Goal: Information Seeking & Learning: Learn about a topic

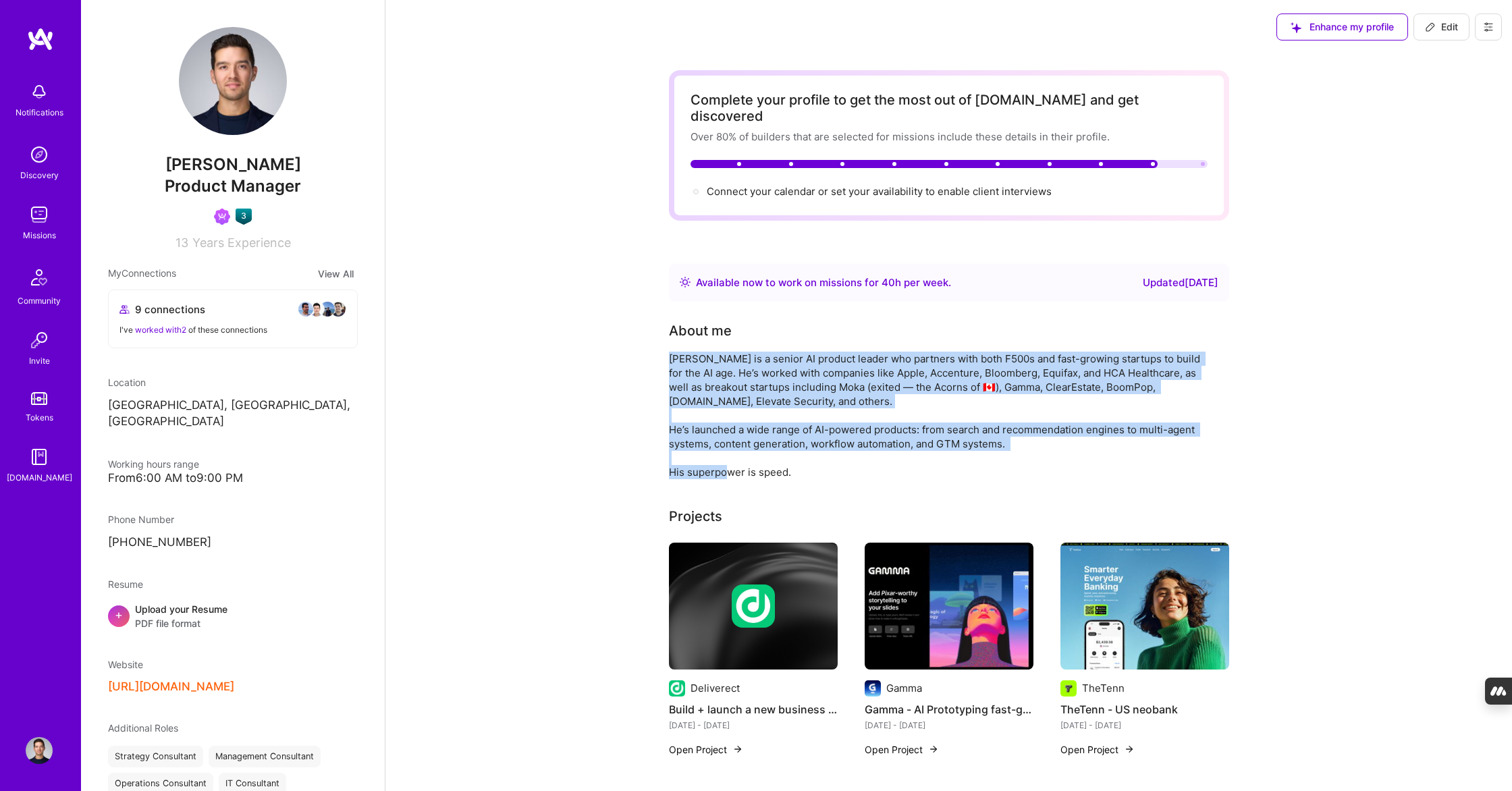
drag, startPoint x: 776, startPoint y: 454, endPoint x: 626, endPoint y: 343, distance: 186.6
copy div "[PERSON_NAME] is a senior AI product leader who partners with both F500s and fa…"
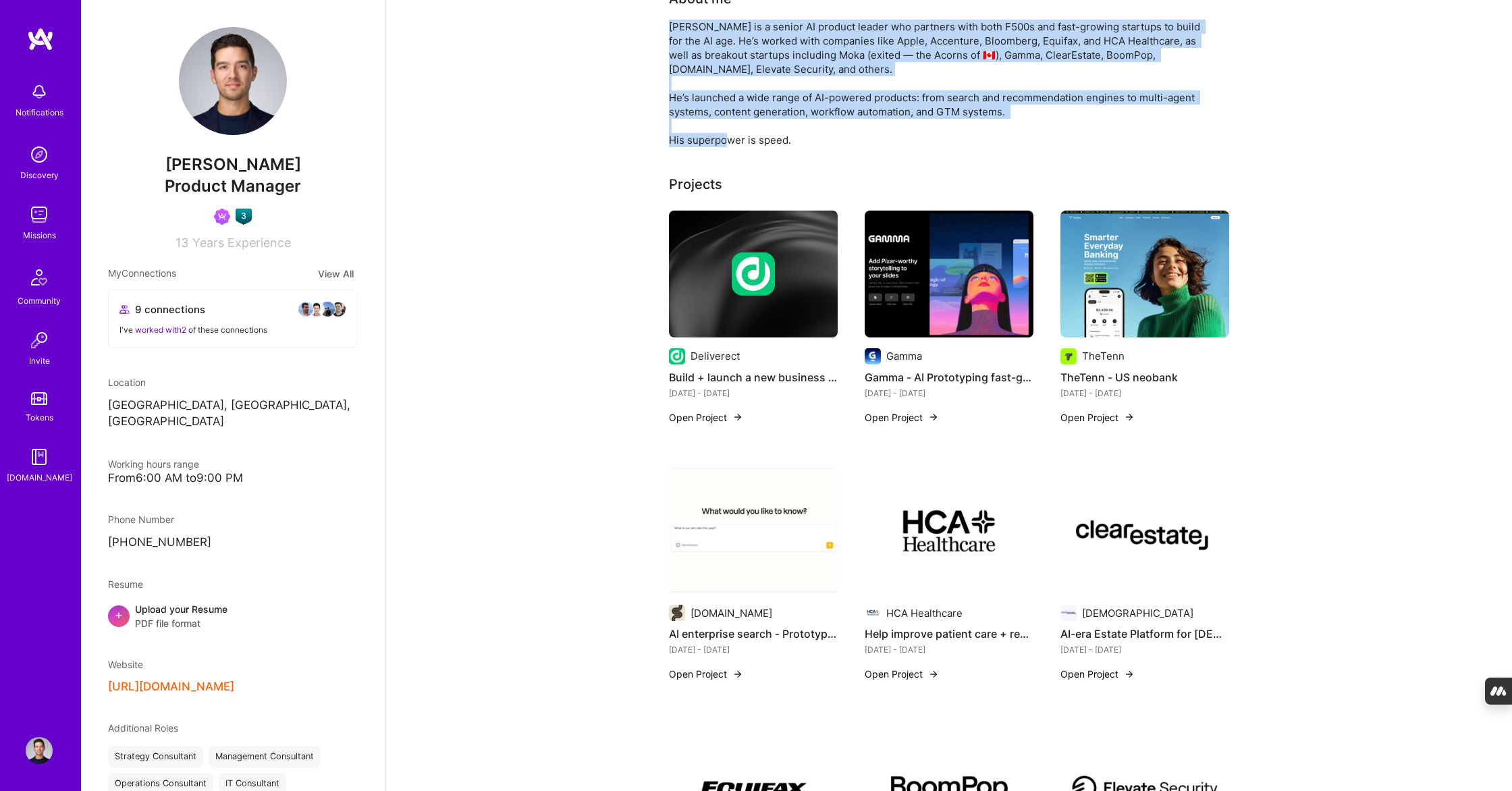
scroll to position [501, 0]
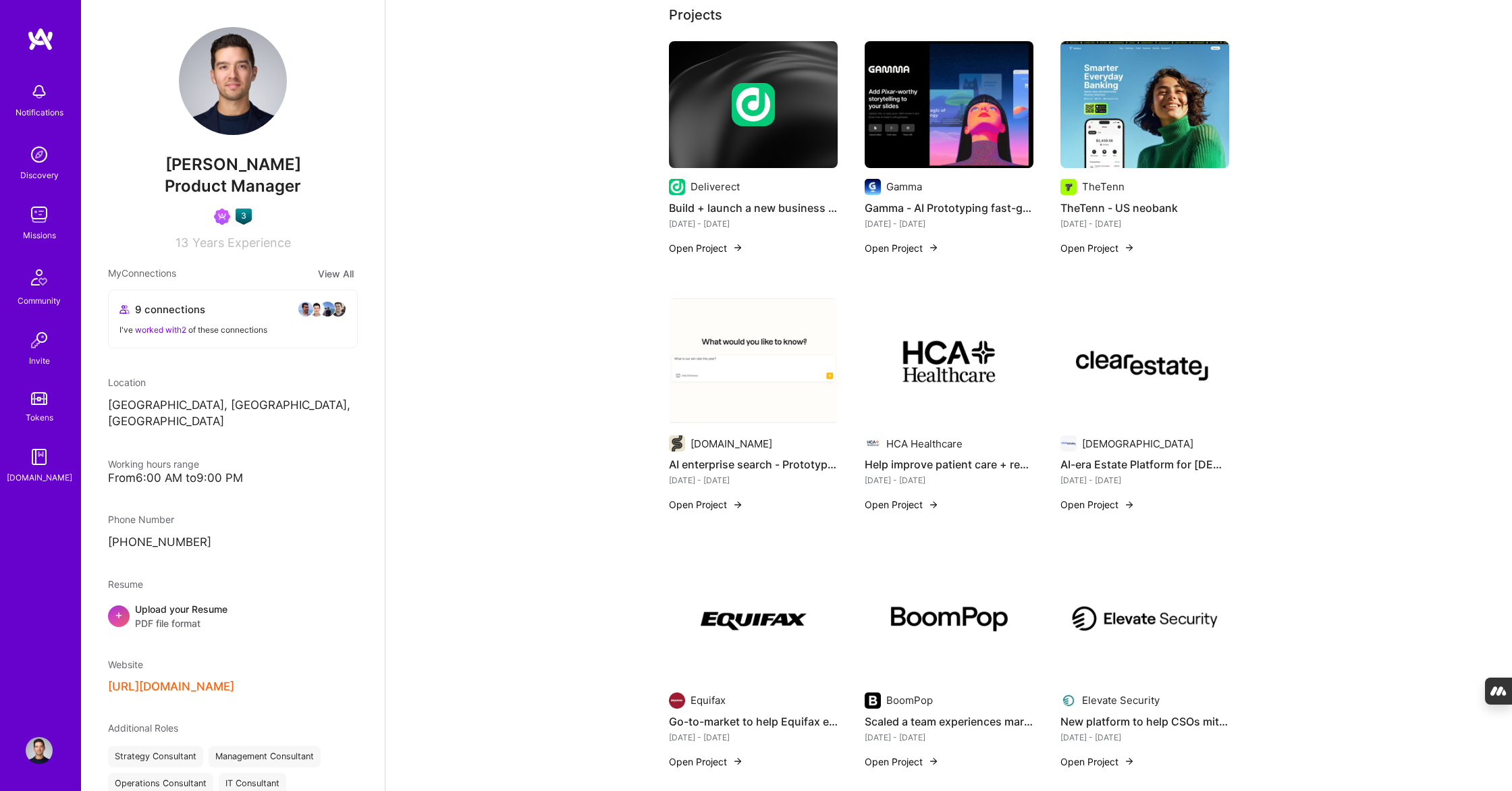
click at [752, 455] on h4 "AI enterprise search - Prototype to 10m seed round" at bounding box center [753, 464] width 169 height 18
click at [716, 481] on div "[DOMAIN_NAME] AI enterprise search - Prototype to 10m seed round [DATE] - [DATE…" at bounding box center [753, 413] width 169 height 230
click at [717, 497] on button "Open Project" at bounding box center [706, 504] width 74 height 14
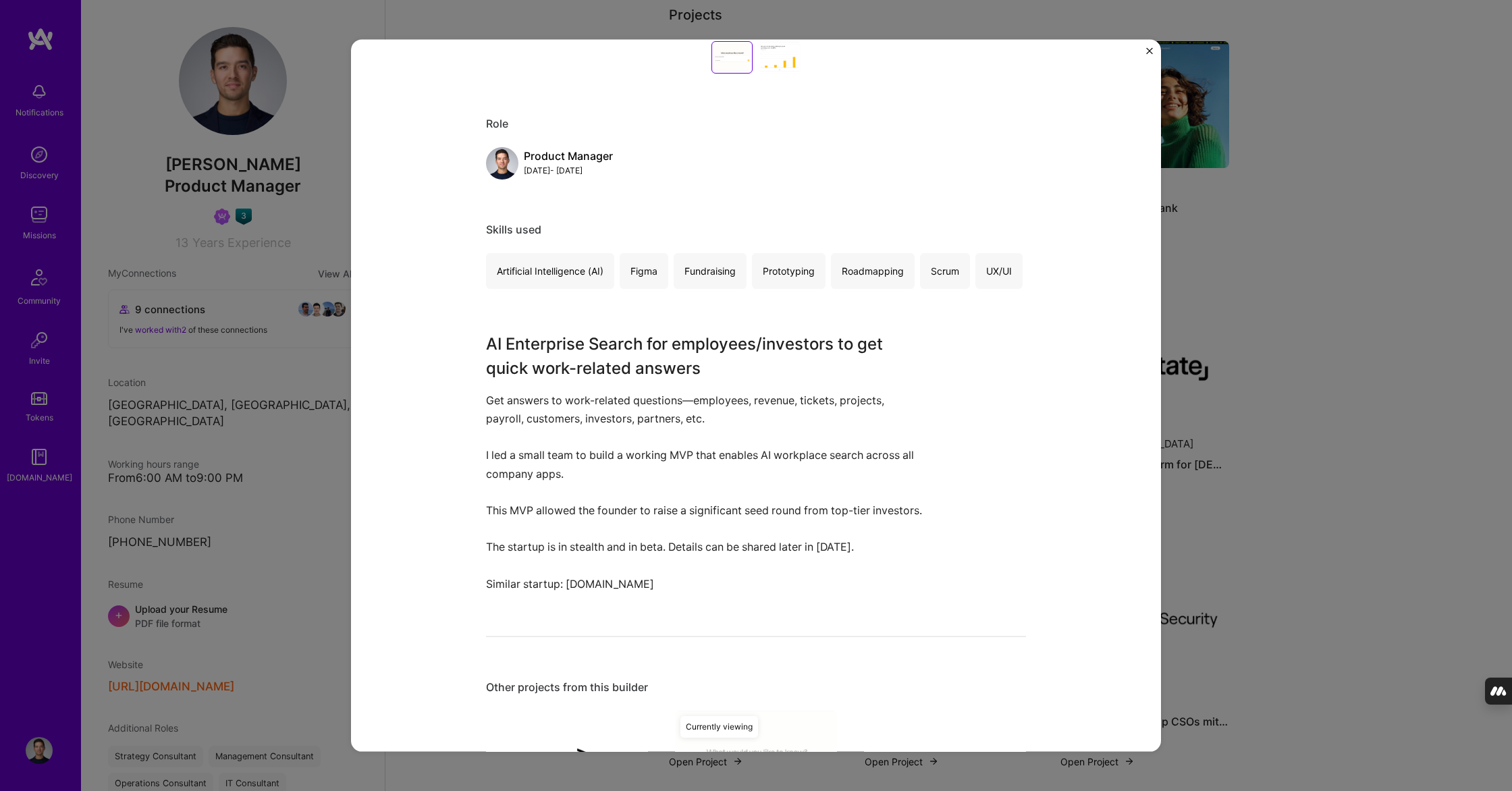
scroll to position [641, 0]
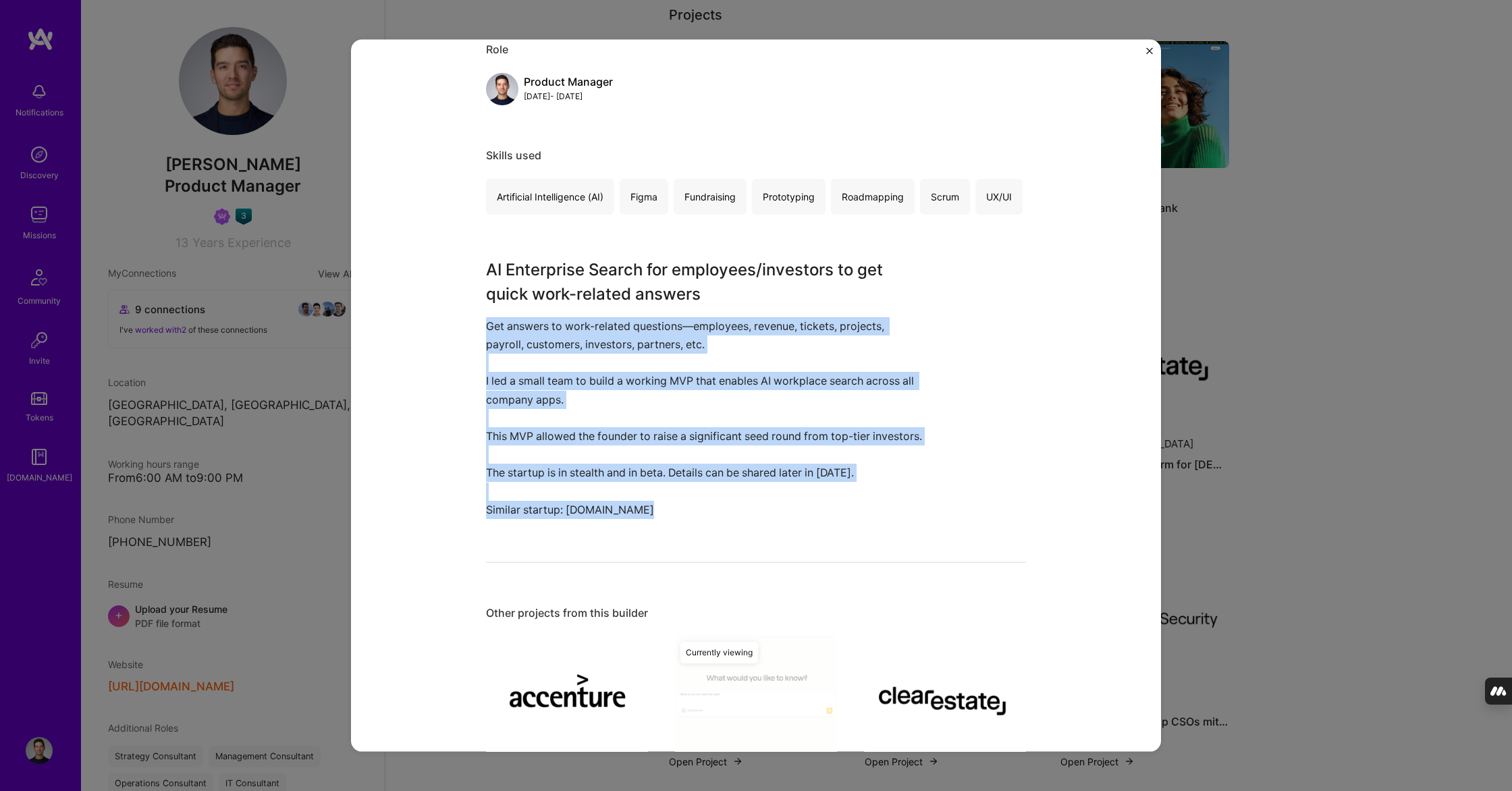
drag, startPoint x: 484, startPoint y: 327, endPoint x: 662, endPoint y: 537, distance: 275.3
click at [662, 537] on div "AI enterprise search - Prototype to 10m seed round [DOMAIN_NAME] Artifical Inte…" at bounding box center [756, 396] width 809 height 712
copy div "Get answers to work-related questions—employees, revenue, tickets, projects, pa…"
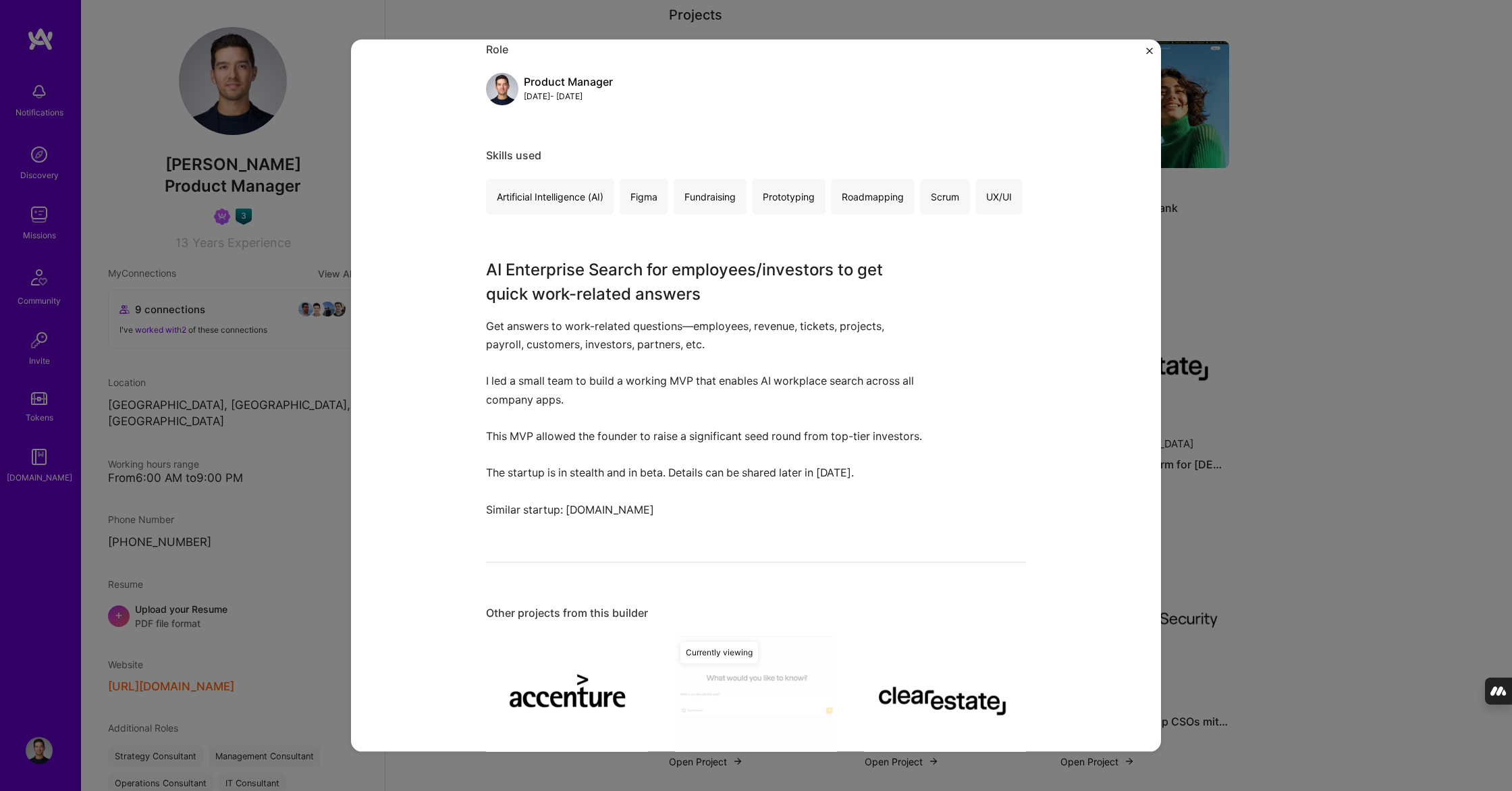
click at [653, 442] on p "Get answers to work-related questions—employees, revenue, tickets, projects, pa…" at bounding box center [705, 398] width 439 height 165
drag, startPoint x: 484, startPoint y: 380, endPoint x: 554, endPoint y: 420, distance: 80.6
click at [554, 420] on div "AI enterprise search - Prototype to 10m seed round [DOMAIN_NAME] Artifical Inte…" at bounding box center [756, 396] width 809 height 712
copy p "I led a small team to build a working MVP that enables AI workplace search acro…"
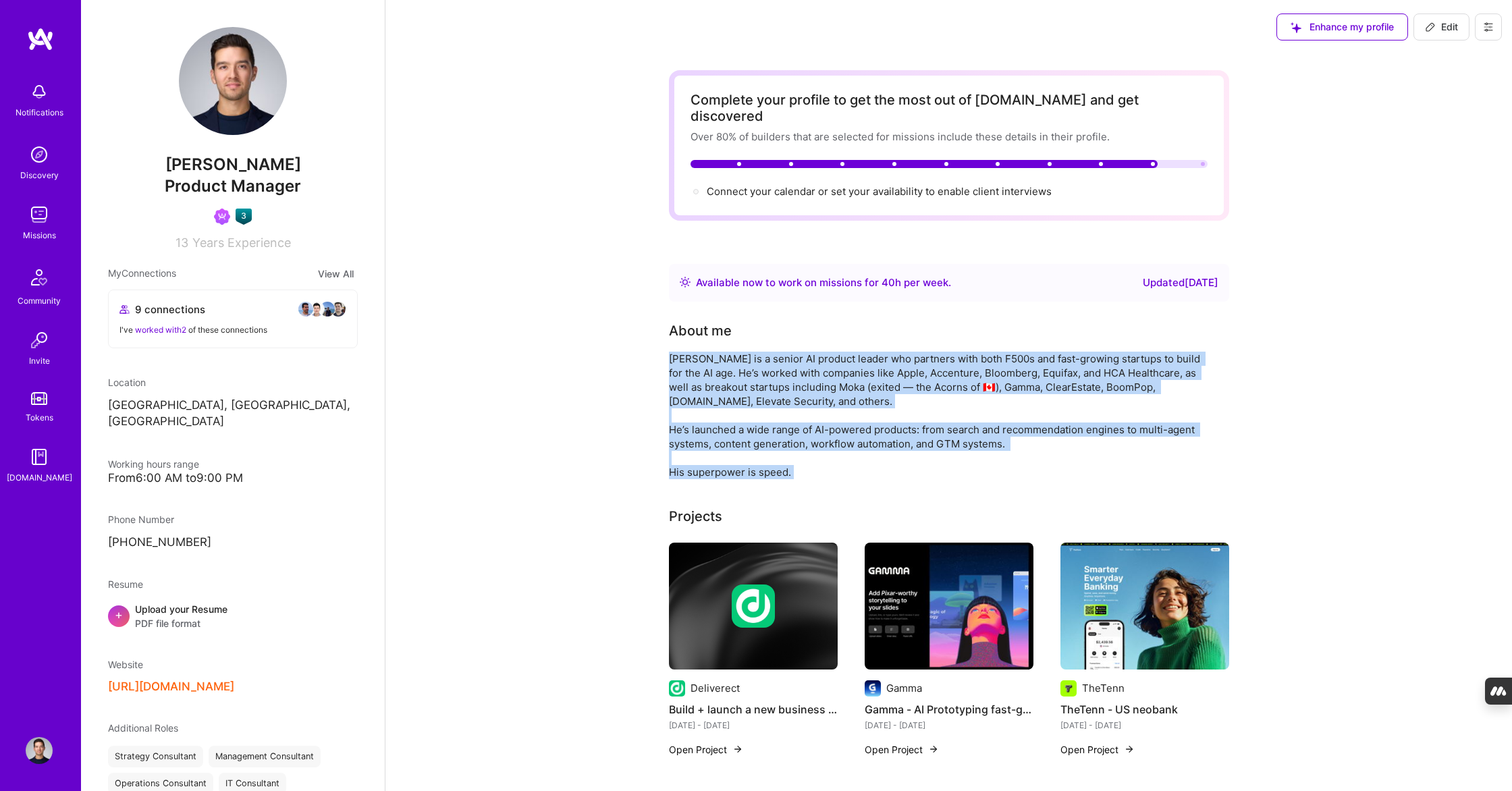
drag, startPoint x: 668, startPoint y: 342, endPoint x: 813, endPoint y: 467, distance: 191.4
copy div "[PERSON_NAME] is a senior AI product leader who partners with both F500s and fa…"
